Goal: Find specific page/section: Find specific page/section

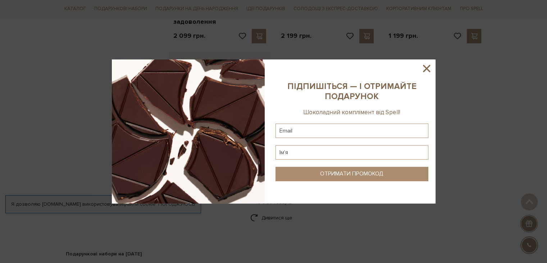
scroll to position [829, 0]
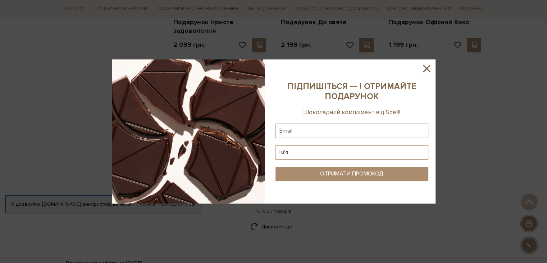
click at [424, 70] on icon at bounding box center [426, 68] width 7 height 7
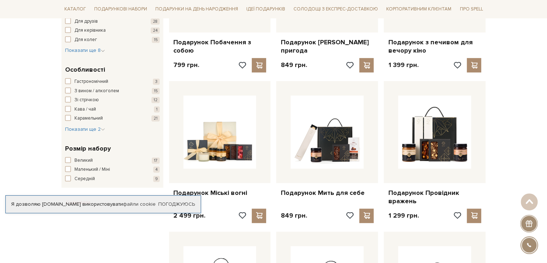
scroll to position [0, 0]
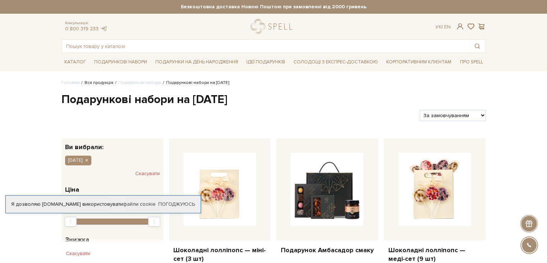
click at [97, 82] on link "Вся продукція" at bounding box center [99, 82] width 29 height 5
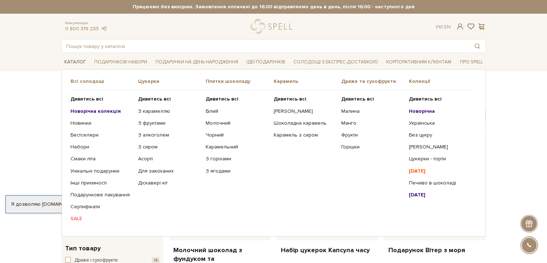
click at [76, 62] on link "Каталог" at bounding box center [75, 61] width 27 height 11
click at [79, 113] on b "Новорічна колекція" at bounding box center [95, 111] width 50 height 6
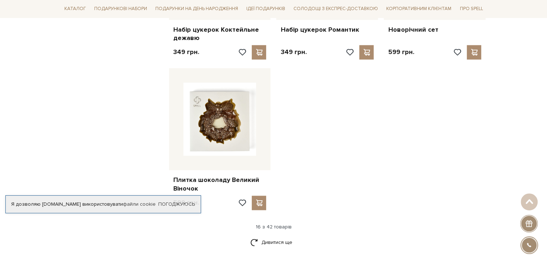
scroll to position [823, 0]
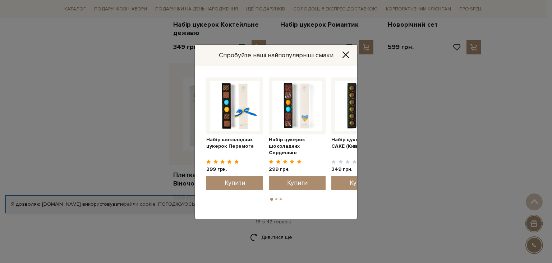
click at [348, 53] on icon "Close" at bounding box center [345, 54] width 7 height 7
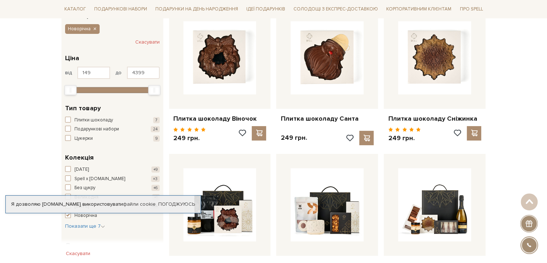
scroll to position [133, 0]
